Goal: Information Seeking & Learning: Learn about a topic

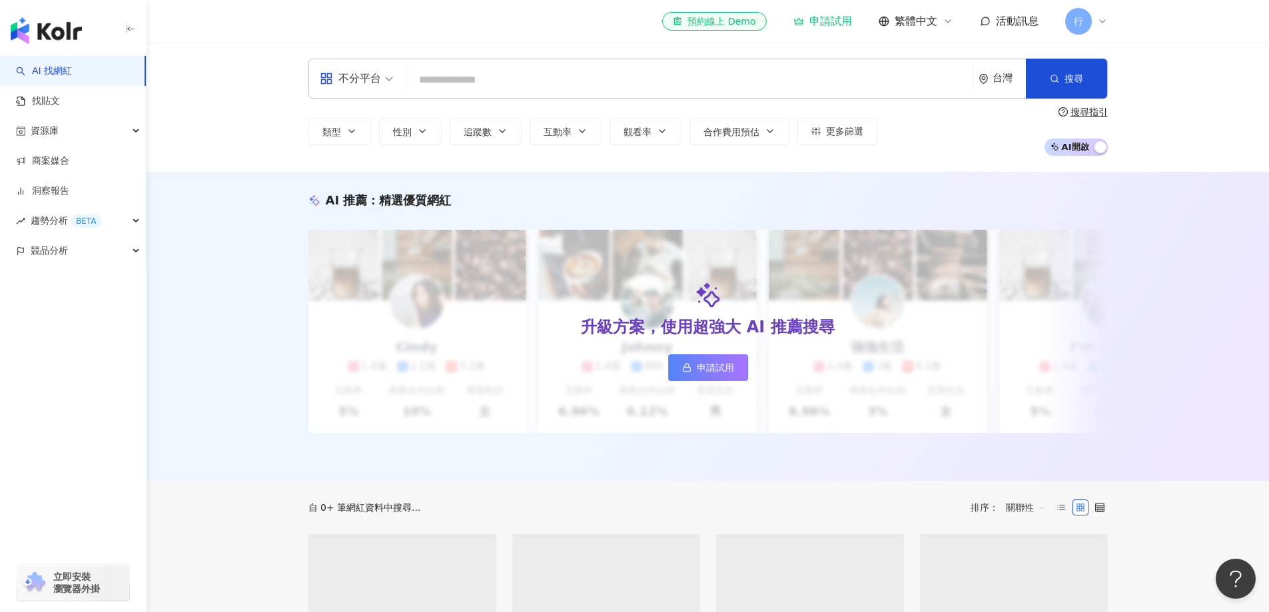
click at [510, 76] on input "search" at bounding box center [690, 79] width 556 height 25
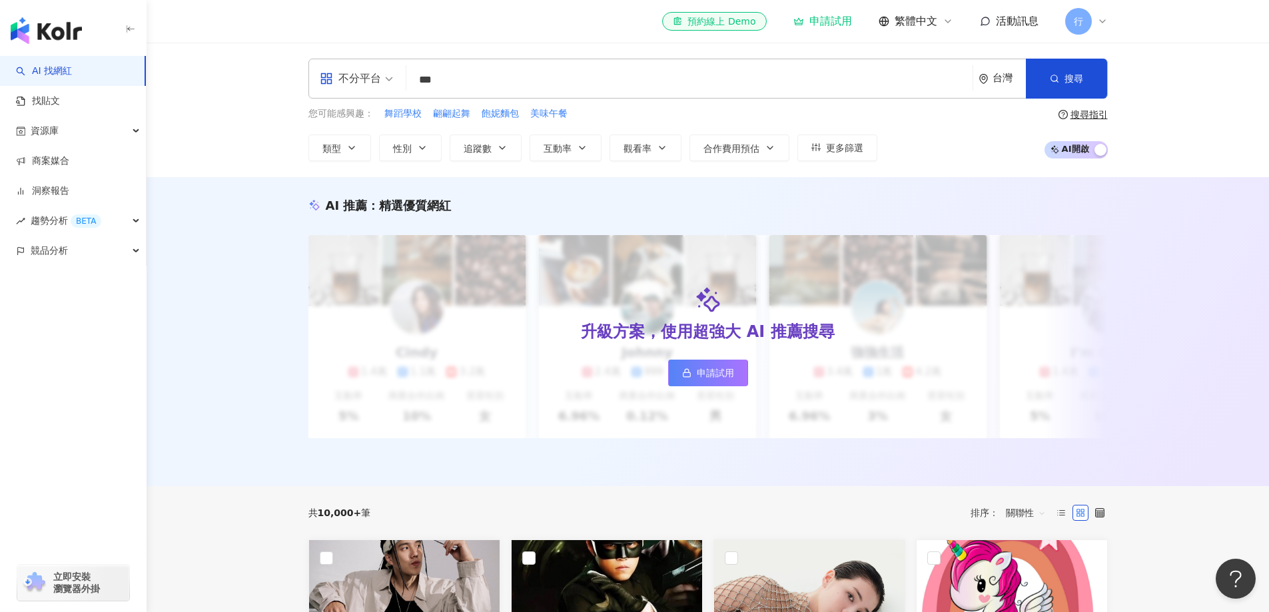
type input "**"
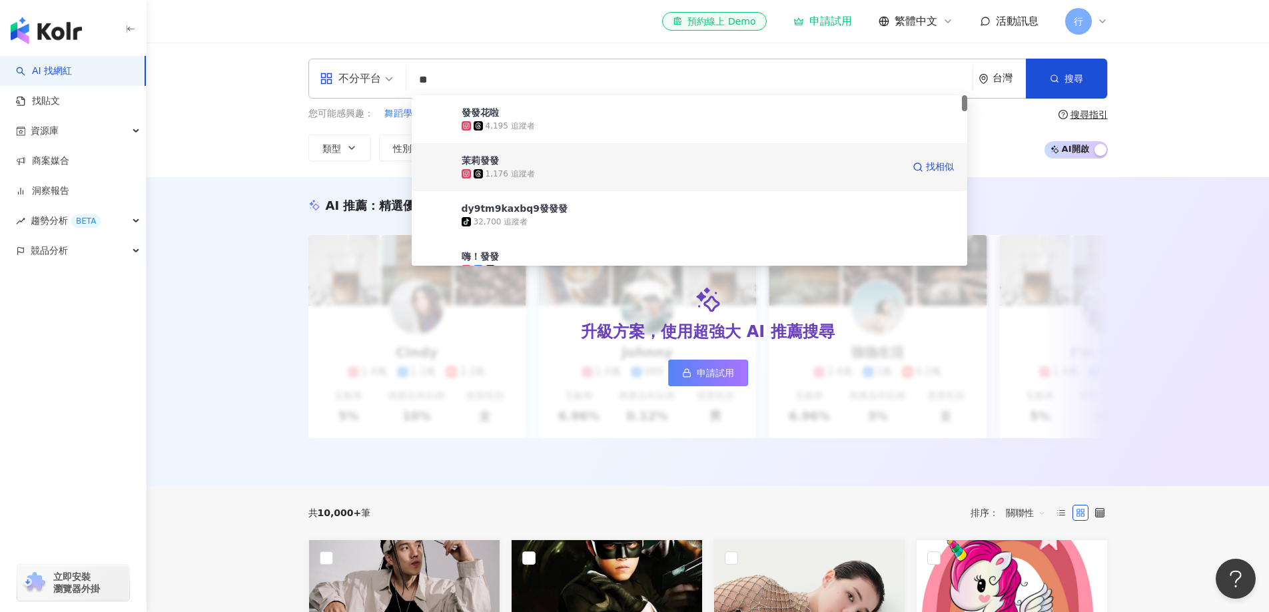
scroll to position [133, 0]
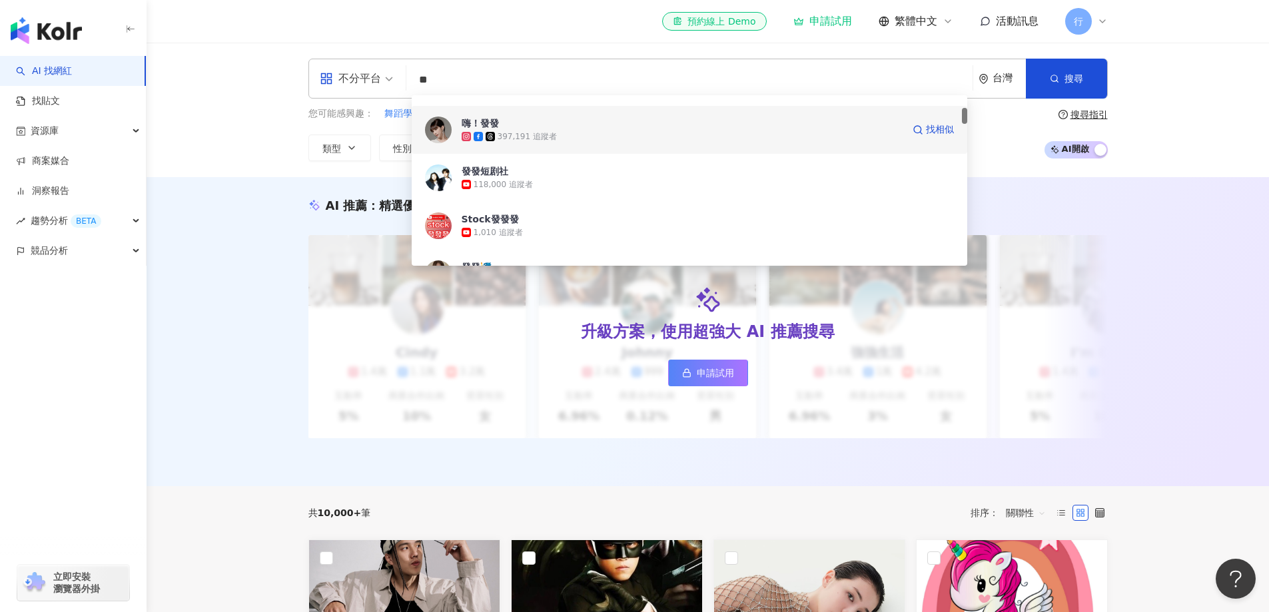
click at [519, 129] on span "嗨！發發" at bounding box center [682, 123] width 441 height 13
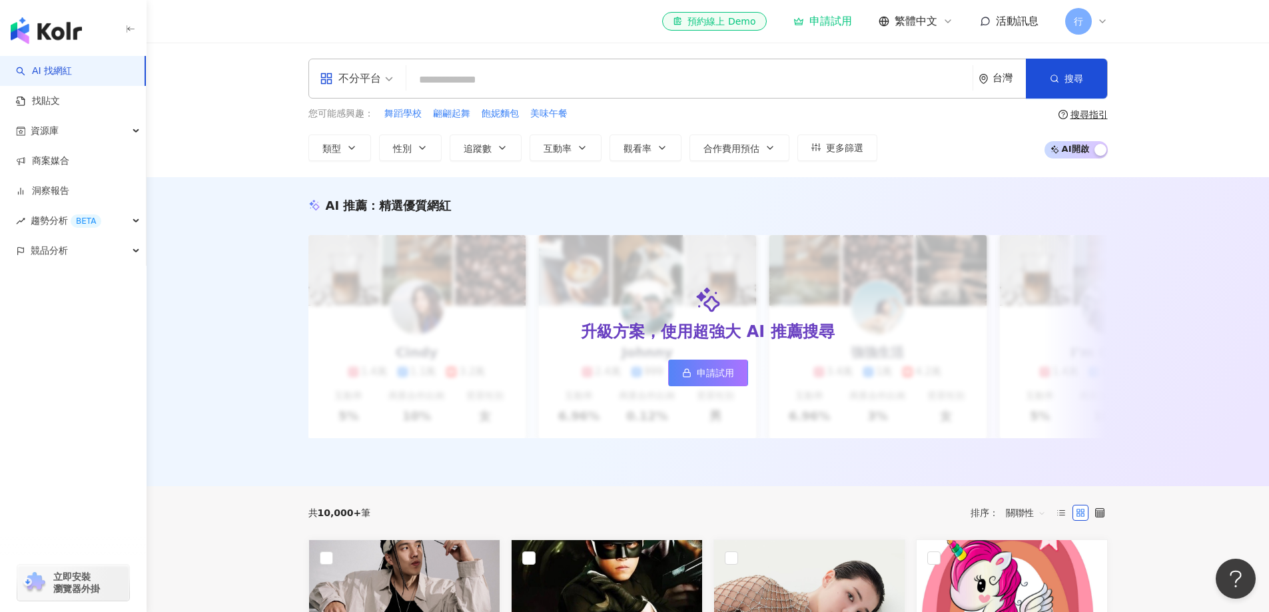
paste input "***"
type input "***"
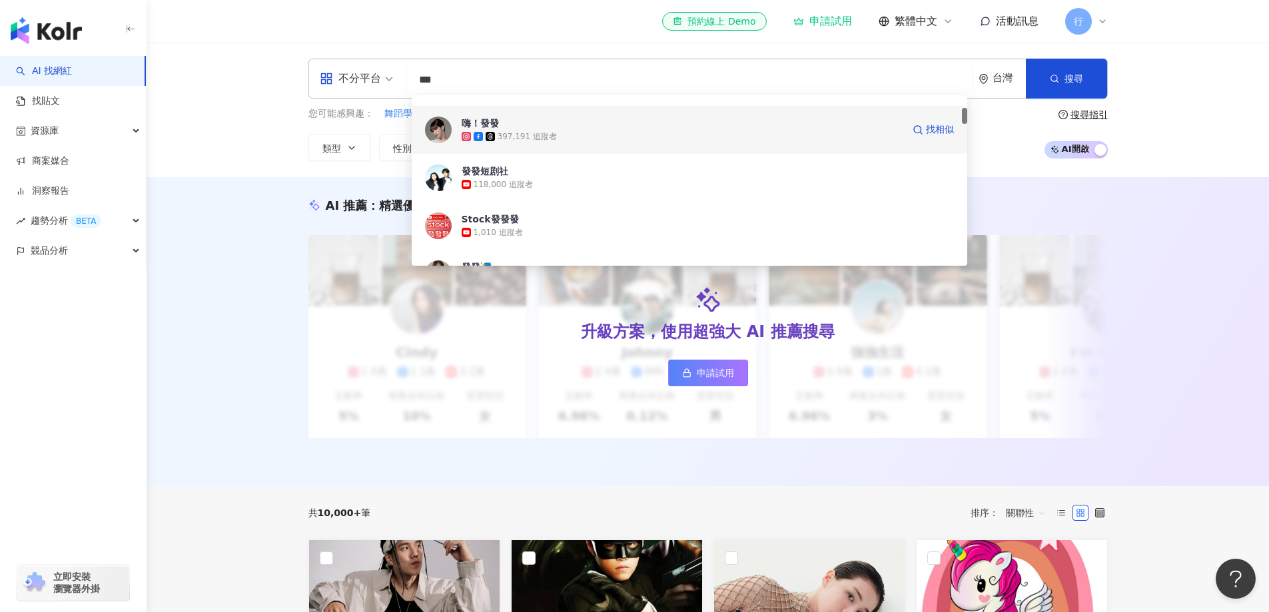
scroll to position [0, 0]
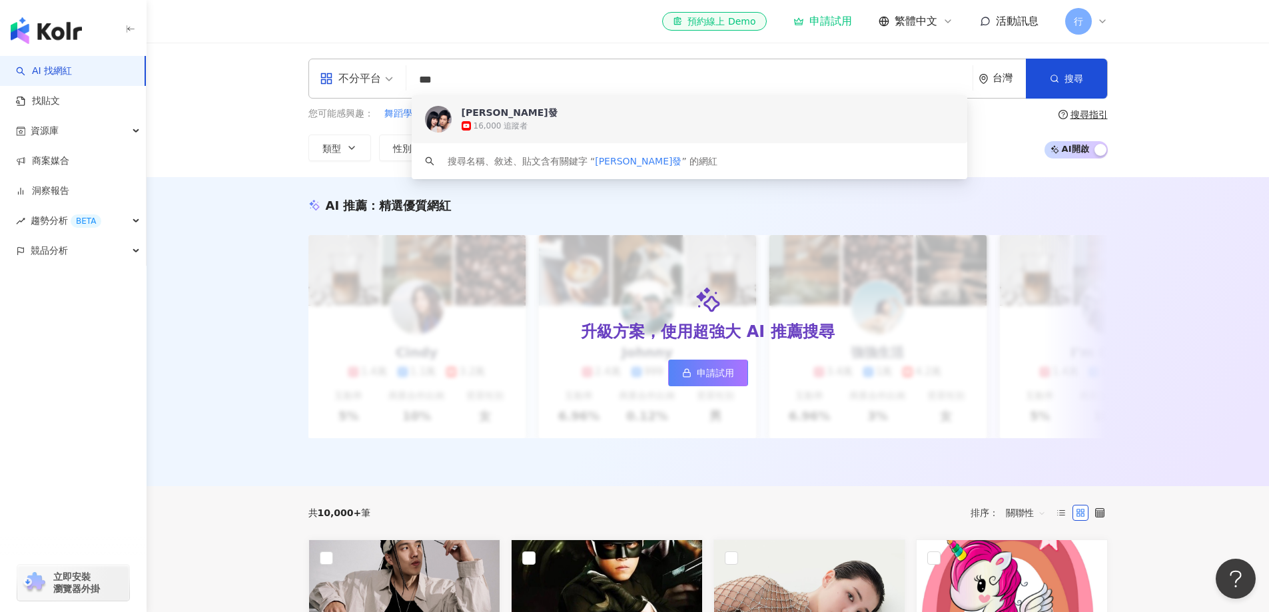
click at [491, 115] on span "犬潤發" at bounding box center [682, 112] width 441 height 13
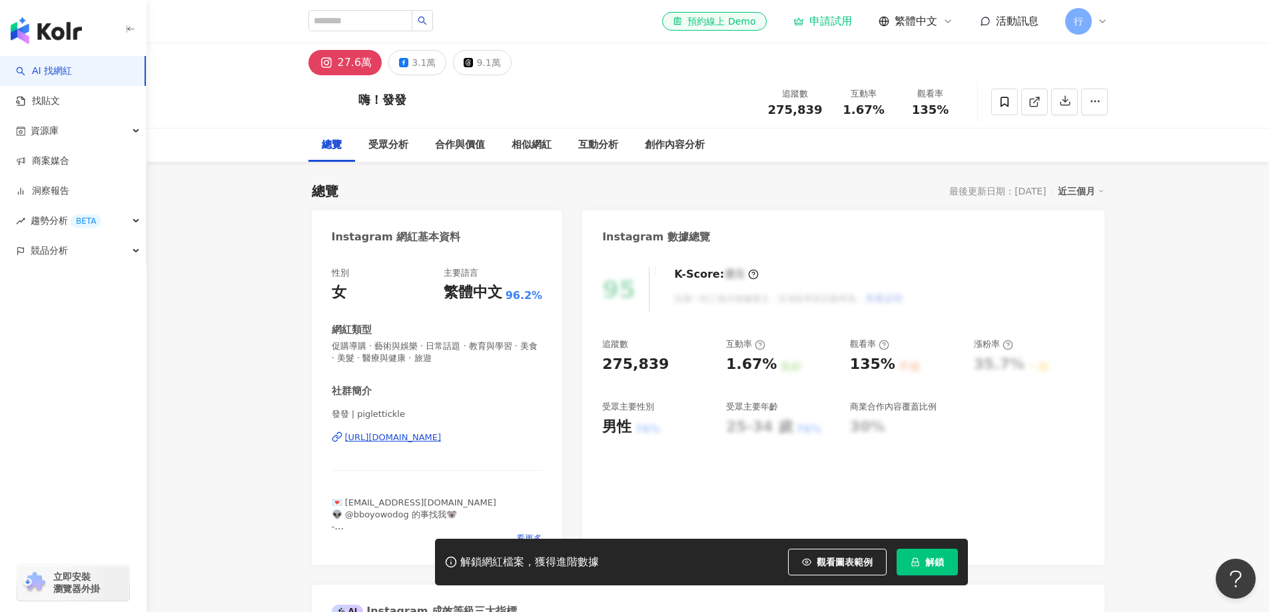
scroll to position [67, 0]
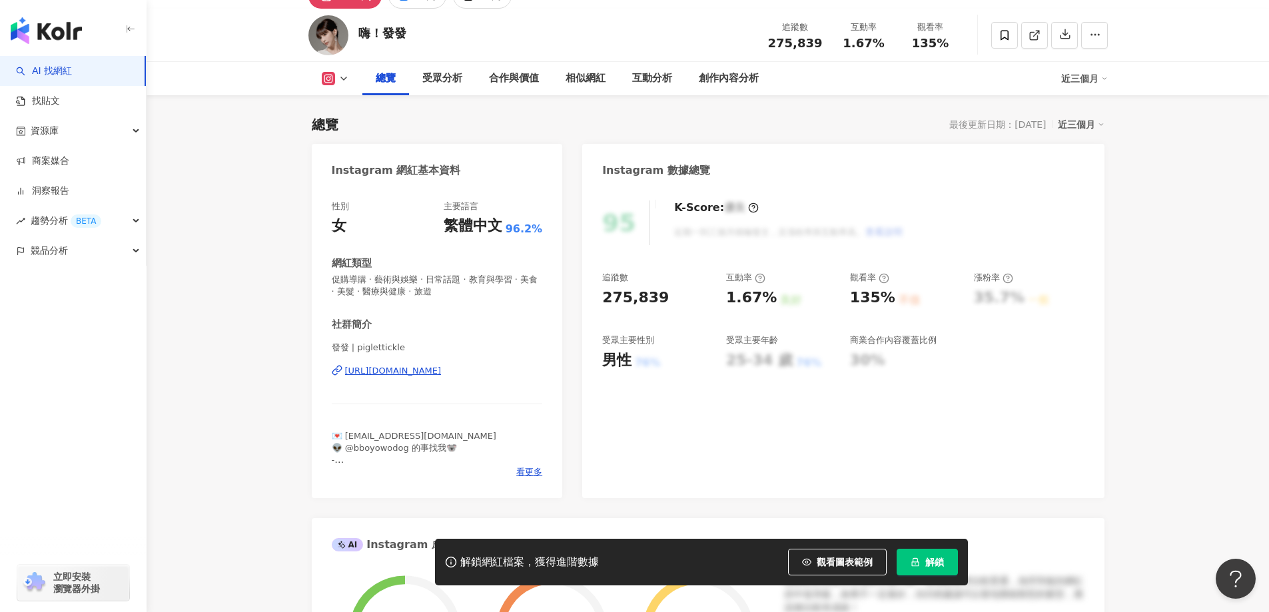
drag, startPoint x: 681, startPoint y: 362, endPoint x: 839, endPoint y: 362, distance: 157.9
click at [814, 360] on div "追蹤數 275,839 互動率 1.67% 良好 觀看率 135% 不佳 漲粉率 35.7% 一般 受眾主要性別 男性 76% 受眾主要年齡 25-34 歲 …" at bounding box center [843, 321] width 482 height 99
click at [979, 322] on div "追蹤數 275,839 互動率 1.67% 良好 觀看率 135% 不佳 漲粉率 35.7% 一般 受眾主要性別 男性 76% 受眾主要年齡 25-34 歲 …" at bounding box center [843, 321] width 482 height 99
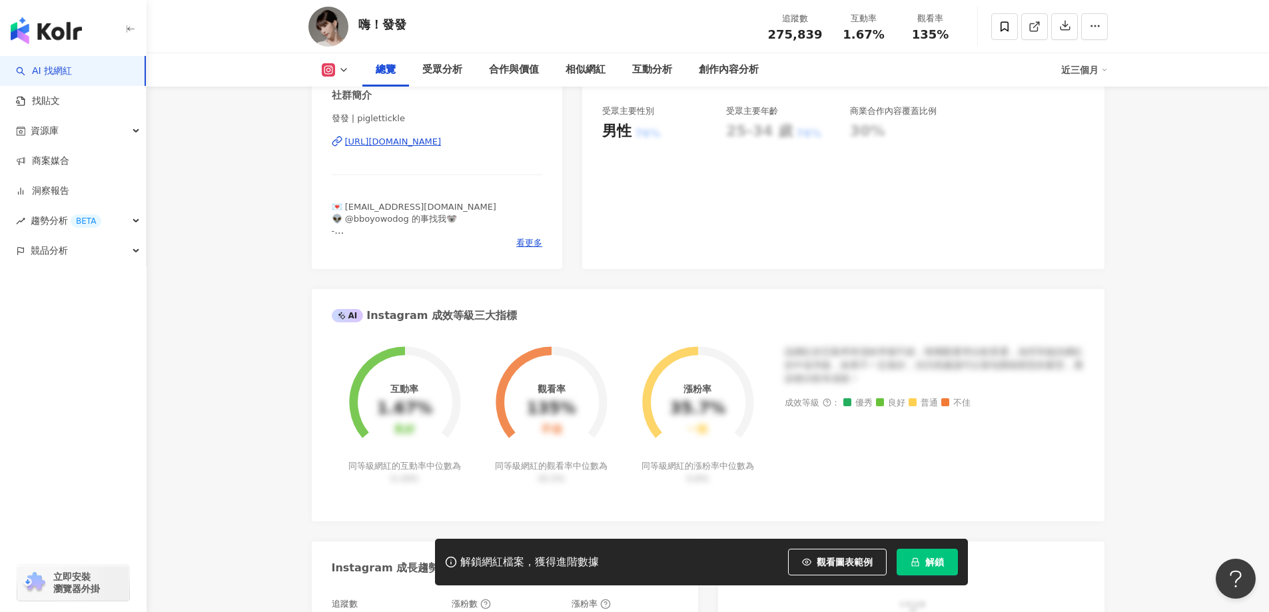
scroll to position [200, 0]
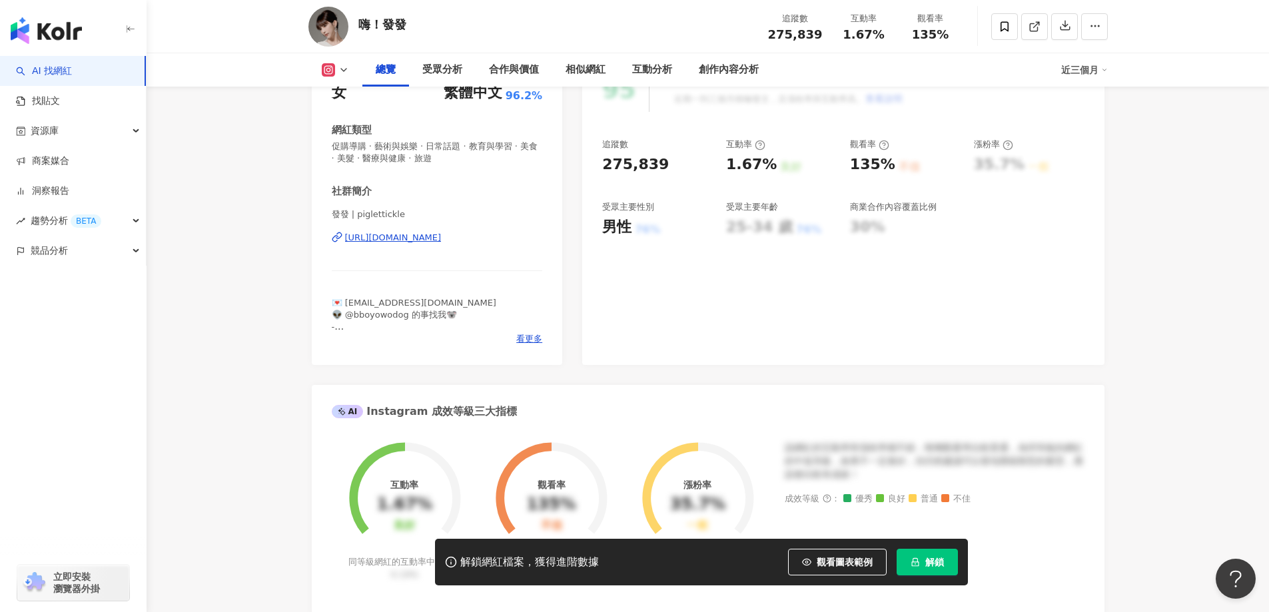
click at [1090, 69] on div "近三個月" at bounding box center [1084, 69] width 47 height 21
click at [1093, 97] on link "近三個月" at bounding box center [1095, 99] width 47 height 15
click at [923, 276] on div "95 K-Score : 優良 近期一到三個月積極發文，且漲粉率與互動率高。 查看說明 追蹤數 275,839 互動率 1.67% 良好 觀看率 135% 不…" at bounding box center [843, 209] width 522 height 311
drag, startPoint x: 608, startPoint y: 230, endPoint x: 654, endPoint y: 227, distance: 46.1
click at [654, 227] on div "男性 76%" at bounding box center [657, 227] width 111 height 21
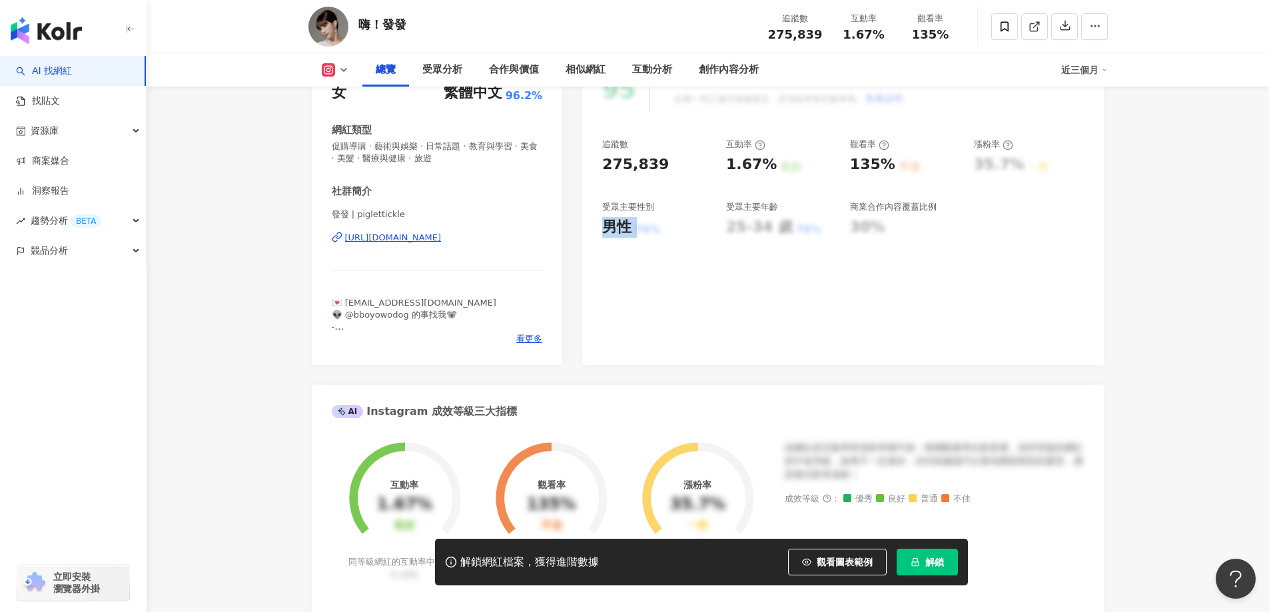
click at [654, 227] on div "76%" at bounding box center [647, 230] width 25 height 15
click at [742, 287] on div "95 K-Score : 優良 近期一到三個月積極發文，且漲粉率與互動率高。 查看說明 追蹤數 275,839 互動率 1.67% 良好 觀看率 135% 不…" at bounding box center [843, 209] width 522 height 311
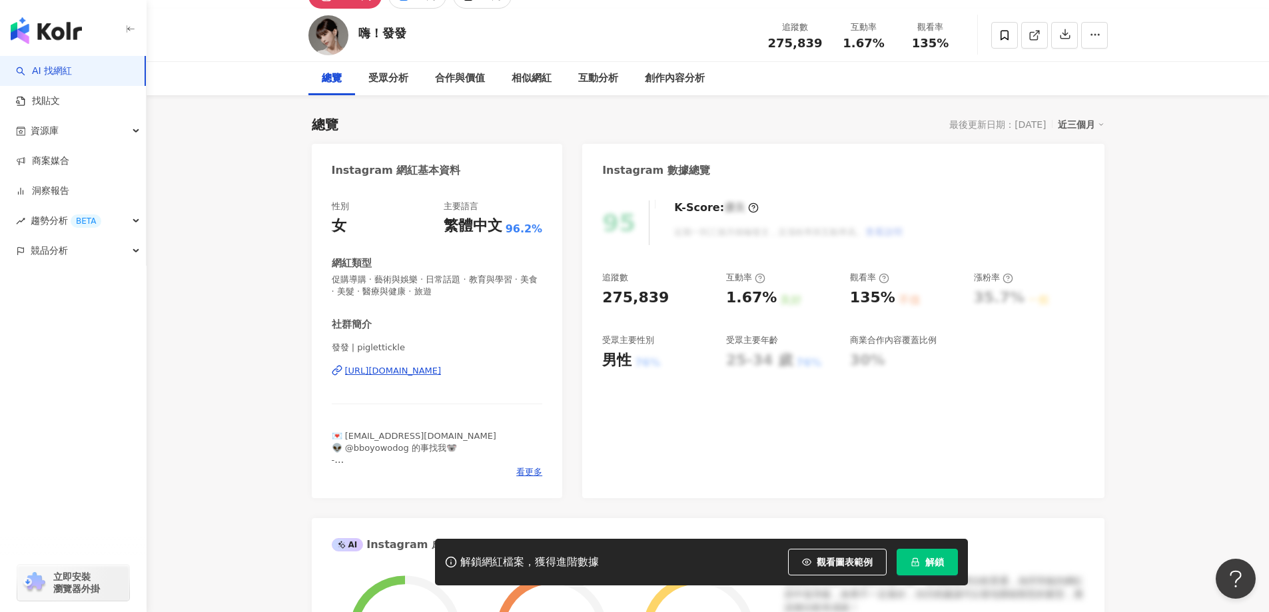
scroll to position [0, 0]
